Goal: Task Accomplishment & Management: Complete application form

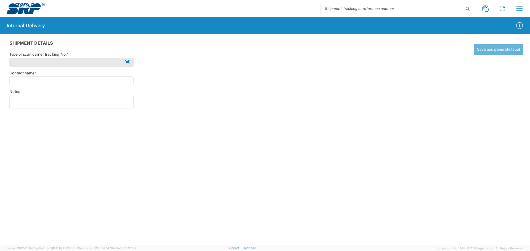
click at [21, 64] on input "Type or scan carrier tracking No. *" at bounding box center [71, 62] width 124 height 9
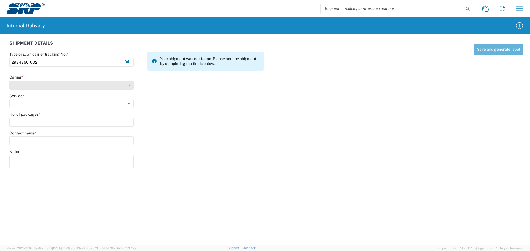
type input "2984850-002"
click at [23, 86] on select "Select Amazon Logistics ATI Trucking BC Dimerco Logistics Empire Southwest FedE…" at bounding box center [71, 85] width 124 height 9
select select "18714"
click at [9, 81] on select "Select Amazon Logistics ATI Trucking BC Dimerco Logistics Empire Southwest FedE…" at bounding box center [71, 85] width 124 height 9
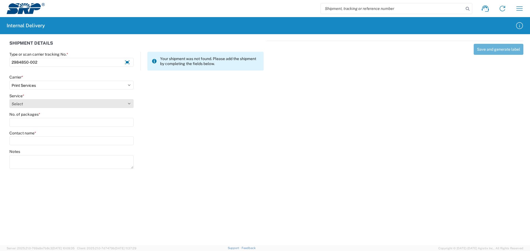
click at [32, 106] on select "Select Ground Inter-office" at bounding box center [71, 103] width 124 height 9
select select "35764"
click at [9, 99] on select "Select Ground Inter-office" at bounding box center [71, 103] width 124 height 9
click at [31, 122] on input "No. of packages *" at bounding box center [71, 122] width 124 height 9
type input "1"
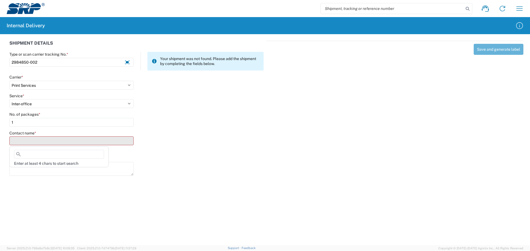
click at [26, 140] on input "Contact name *" at bounding box center [71, 141] width 124 height 9
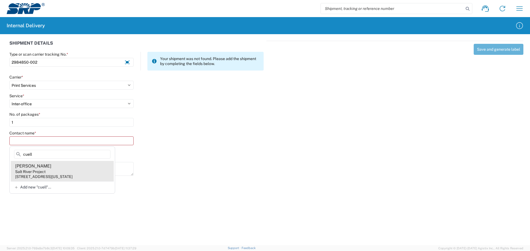
type input "cuell"
click at [38, 179] on div "[STREET_ADDRESS][US_STATE]" at bounding box center [43, 176] width 57 height 5
type input "[PERSON_NAME]"
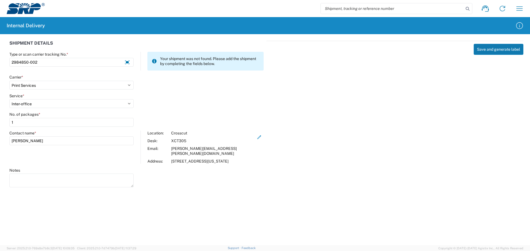
click at [487, 50] on button "Save and generate label" at bounding box center [499, 49] width 50 height 11
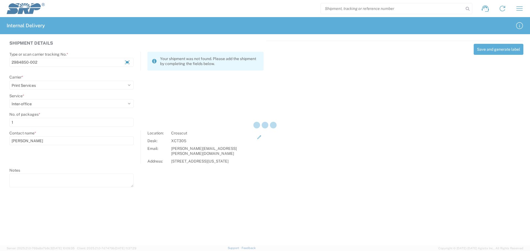
select select
